Goal: Navigation & Orientation: Find specific page/section

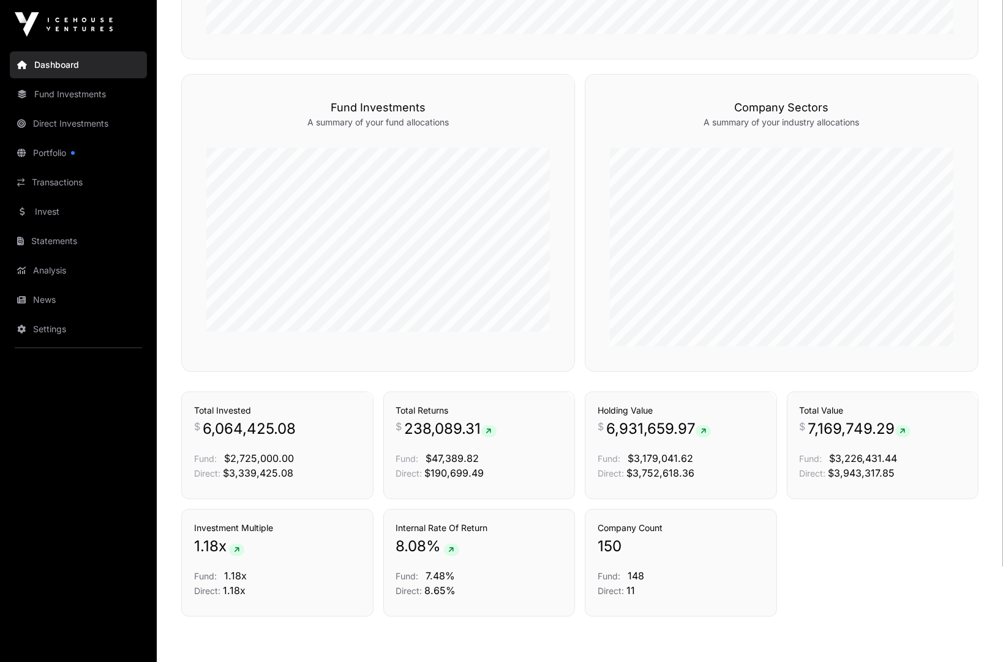
scroll to position [679, 0]
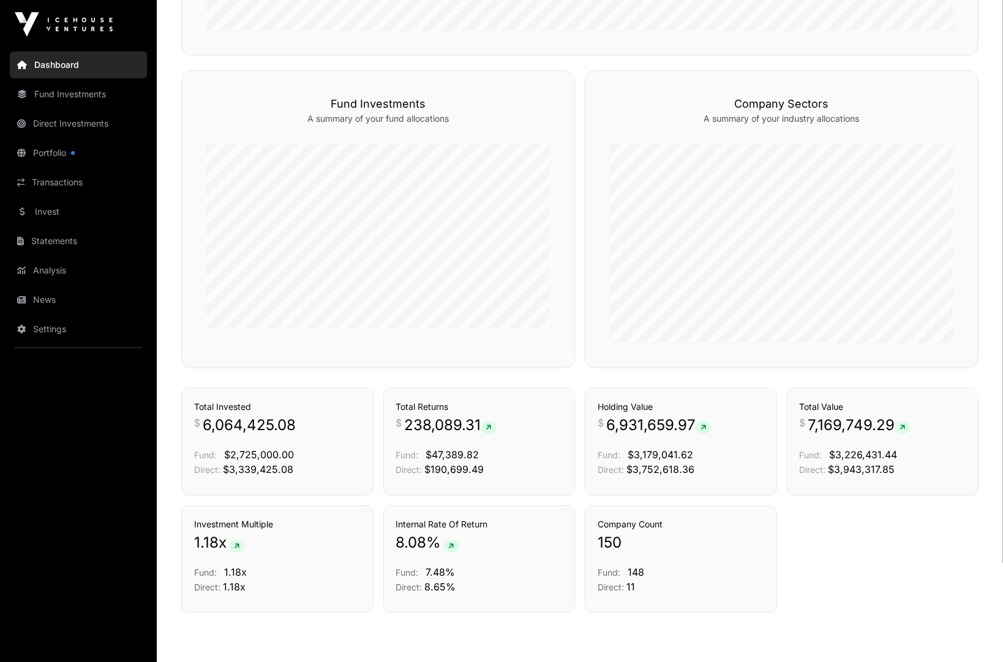
scroll to position [697, 0]
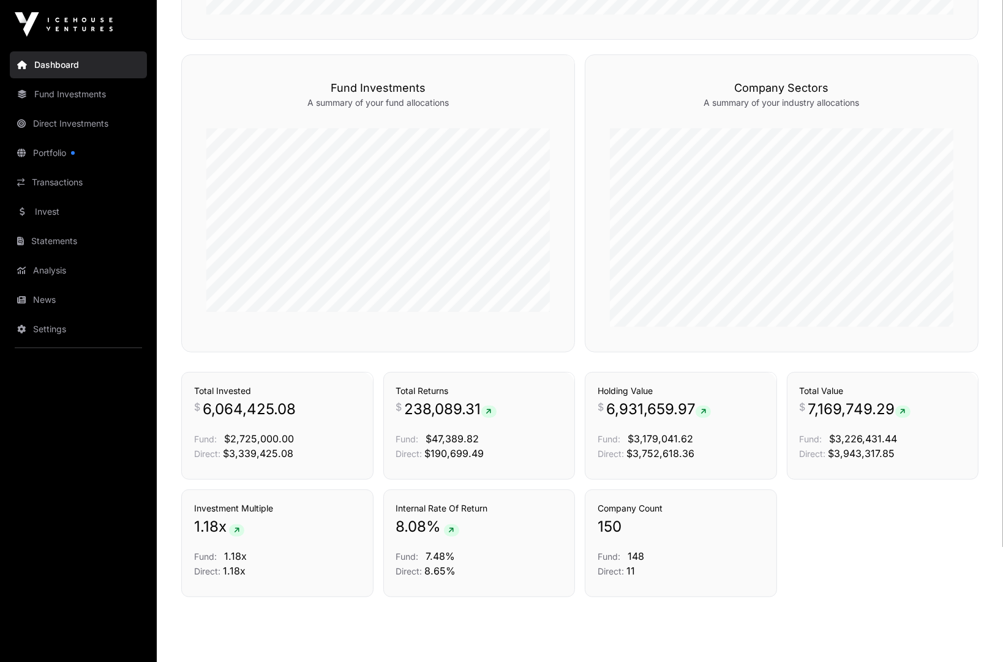
click at [785, 533] on div "Investment Multiple 1.18 x Fund: 1.18x Direct: 1.18x Internal Rate Of Return 8.…" at bounding box center [579, 544] width 797 height 108
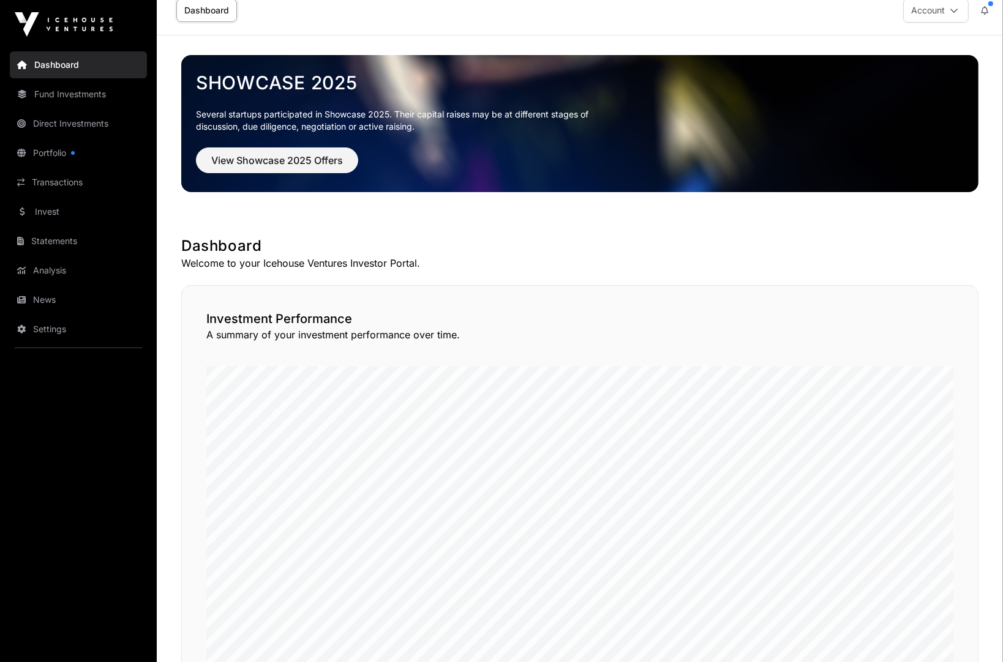
scroll to position [0, 0]
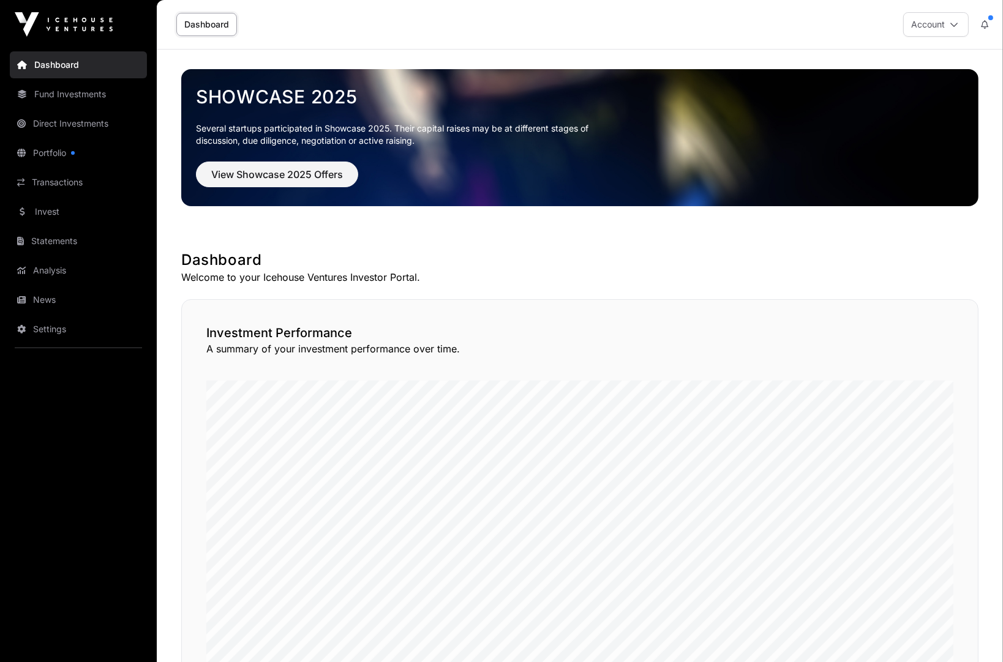
click at [78, 103] on link "Fund Investments" at bounding box center [78, 94] width 137 height 27
click at [76, 99] on link "Fund Investments" at bounding box center [78, 94] width 137 height 27
click at [62, 147] on link "Portfolio" at bounding box center [78, 153] width 137 height 27
click at [59, 67] on link "Dashboard" at bounding box center [78, 64] width 137 height 27
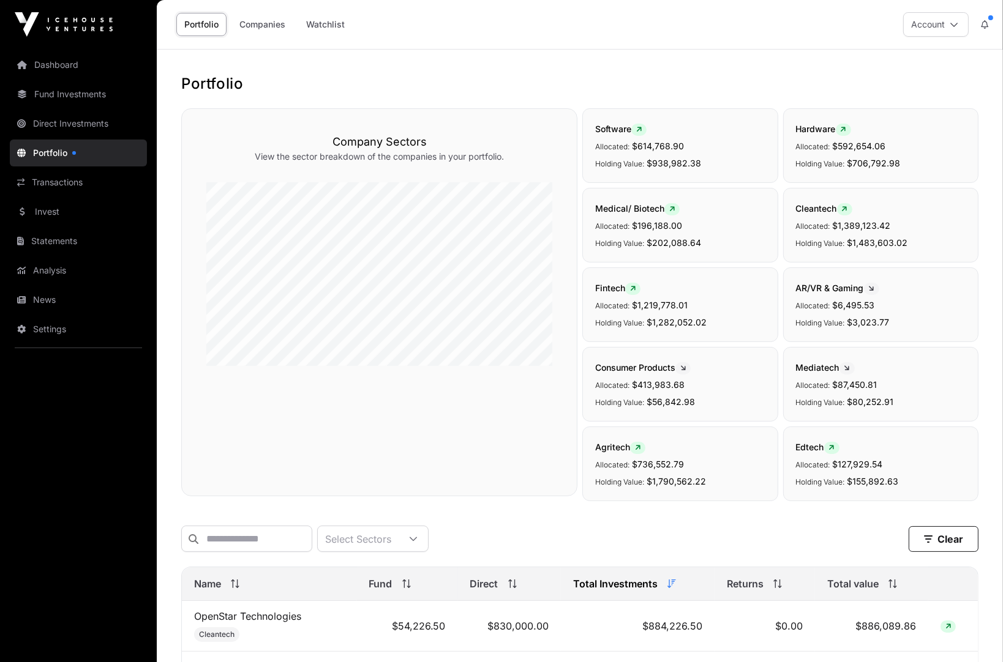
click at [978, 19] on button at bounding box center [984, 24] width 22 height 23
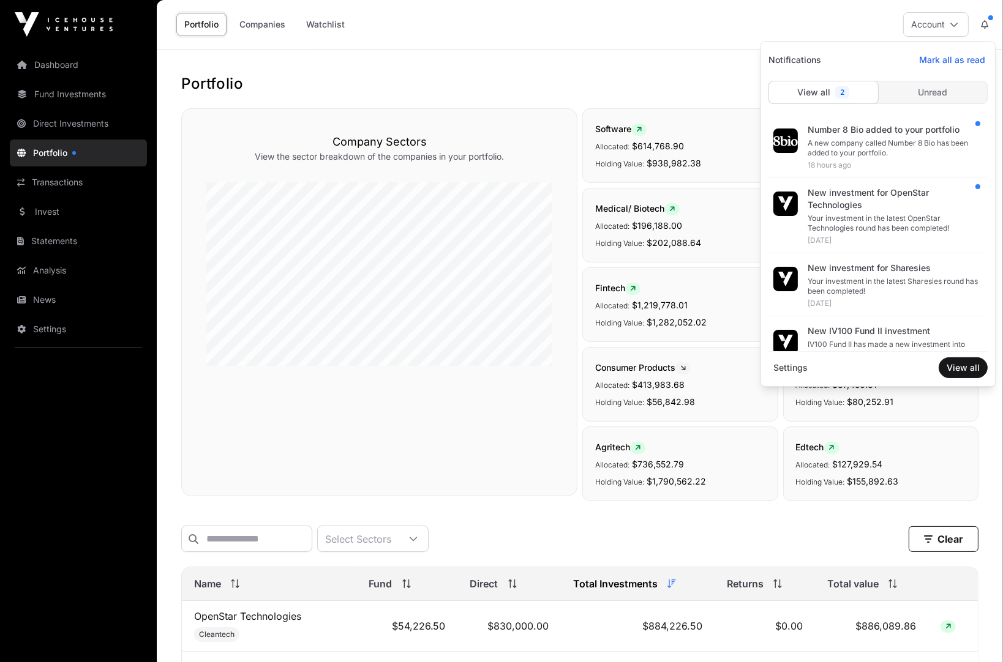
click at [781, 143] on img at bounding box center [785, 141] width 24 height 24
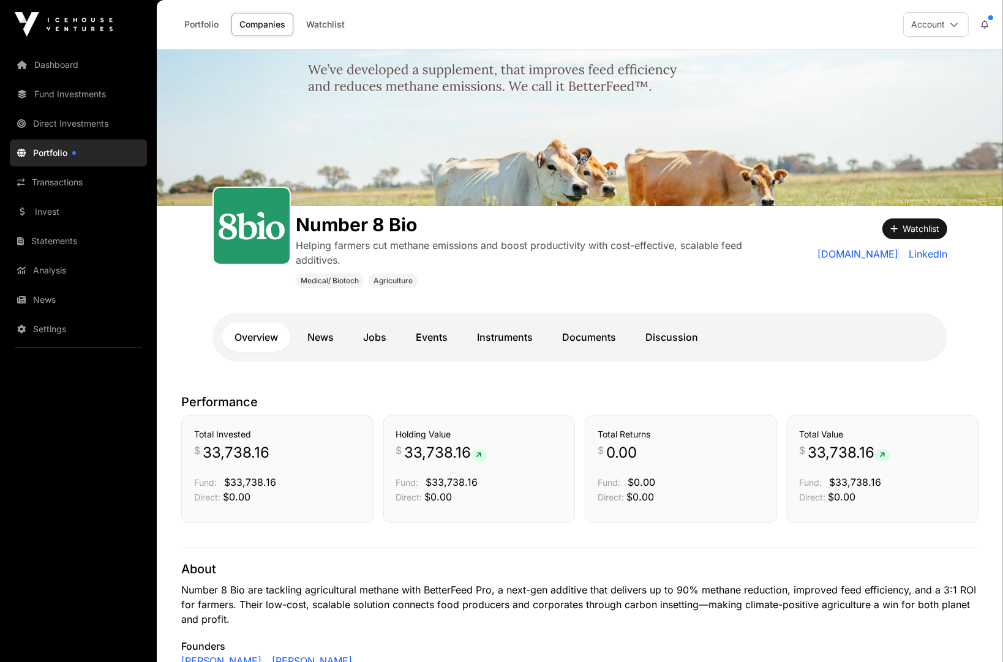
click at [602, 282] on div "Medical/ Biotech Agriculture" at bounding box center [530, 280] width 468 height 16
